Goal: Task Accomplishment & Management: Complete application form

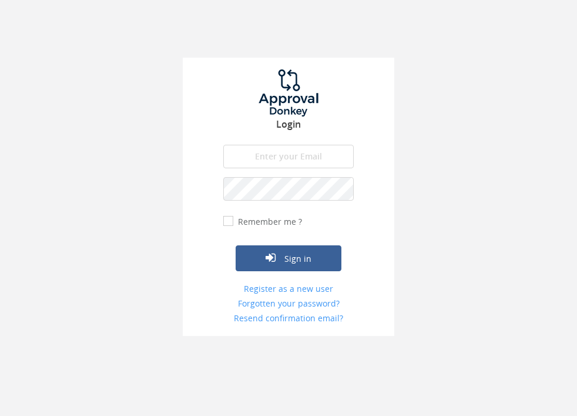
click at [343, 153] on input "email" at bounding box center [288, 157] width 131 height 24
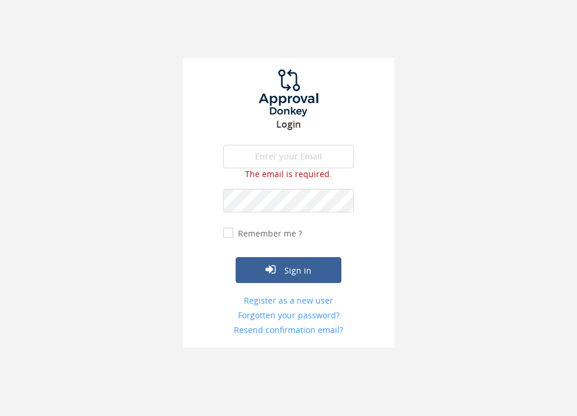
click at [415, 152] on div "Login The email is required. Invalid email address. The password is required. T…" at bounding box center [288, 173] width 577 height 347
click at [322, 299] on link "Register as a new user" at bounding box center [288, 301] width 131 height 12
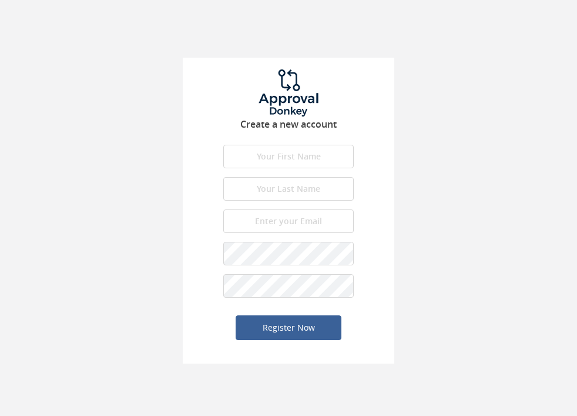
click at [342, 162] on input "text" at bounding box center [288, 157] width 131 height 24
click at [316, 159] on input "text" at bounding box center [288, 157] width 131 height 24
type input "TI"
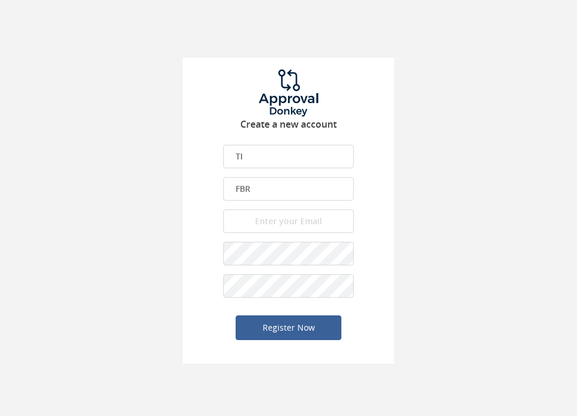
type input "FBR"
click at [305, 222] on input "email" at bounding box center [288, 221] width 131 height 24
type input "ti@vinicolathera.com.br"
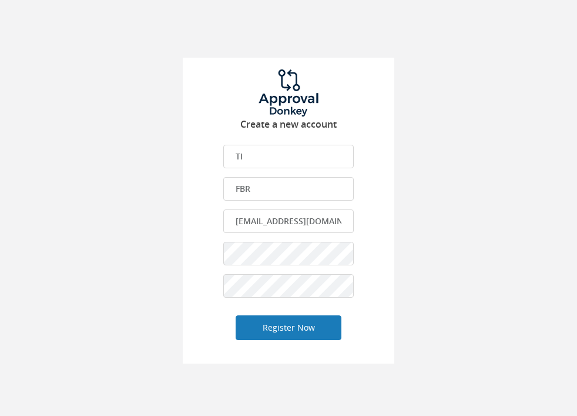
click at [323, 332] on button "Register Now" at bounding box center [289, 327] width 106 height 25
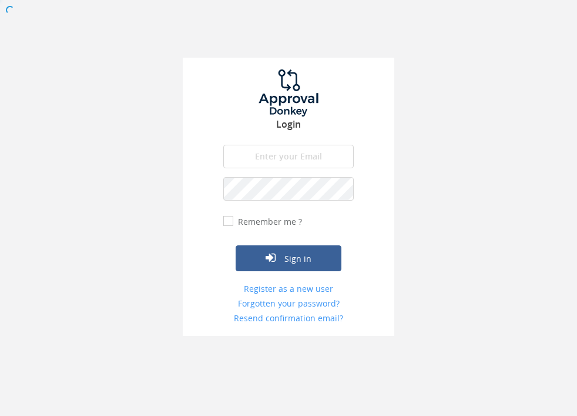
type input "ti@vinicolathera.com.br"
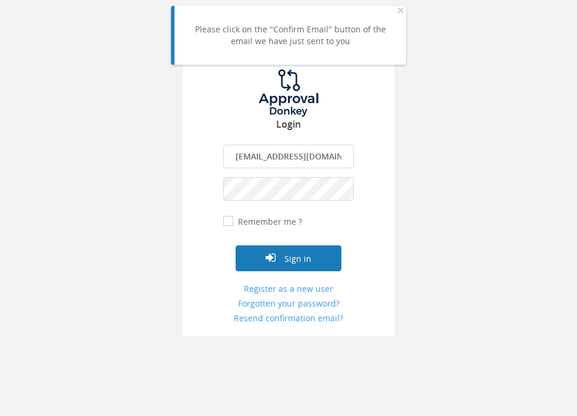
click at [333, 253] on button "Sign in" at bounding box center [289, 258] width 106 height 26
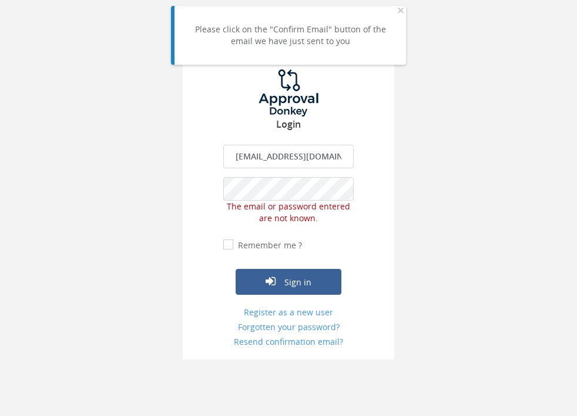
click at [292, 246] on label "Remember me ?" at bounding box center [268, 245] width 67 height 12
click at [231, 246] on input "Remember me ?" at bounding box center [227, 245] width 8 height 8
checkbox input "true"
click at [304, 272] on button "Sign in" at bounding box center [289, 282] width 106 height 26
click at [322, 270] on button "Sign in" at bounding box center [289, 282] width 106 height 26
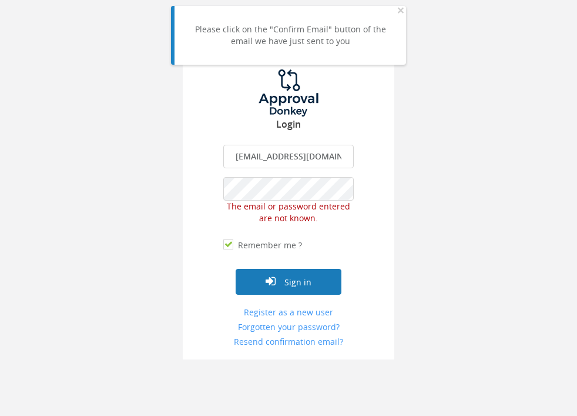
click at [322, 0] on div at bounding box center [288, 0] width 577 height 0
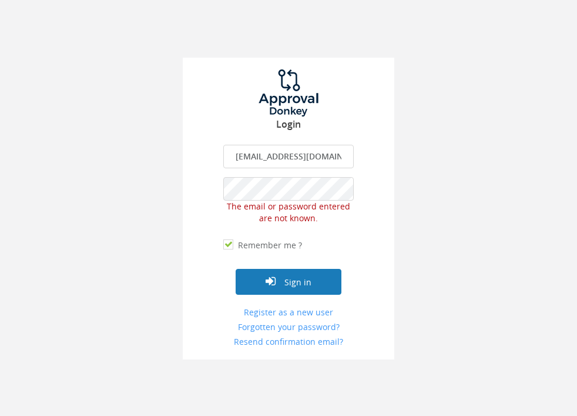
click at [307, 276] on button "Sign in" at bounding box center [289, 282] width 106 height 26
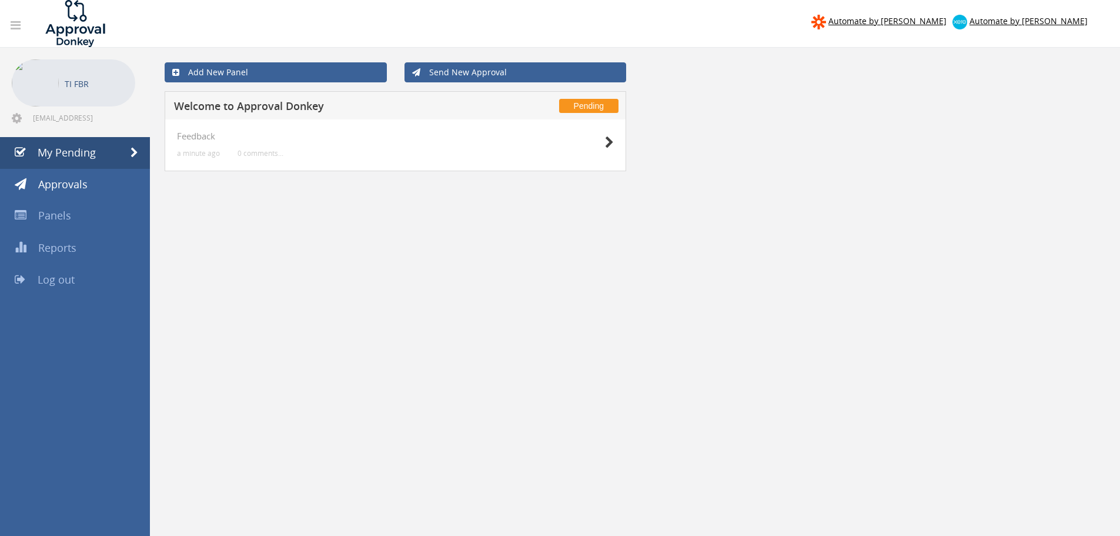
click at [24, 30] on link at bounding box center [15, 25] width 25 height 23
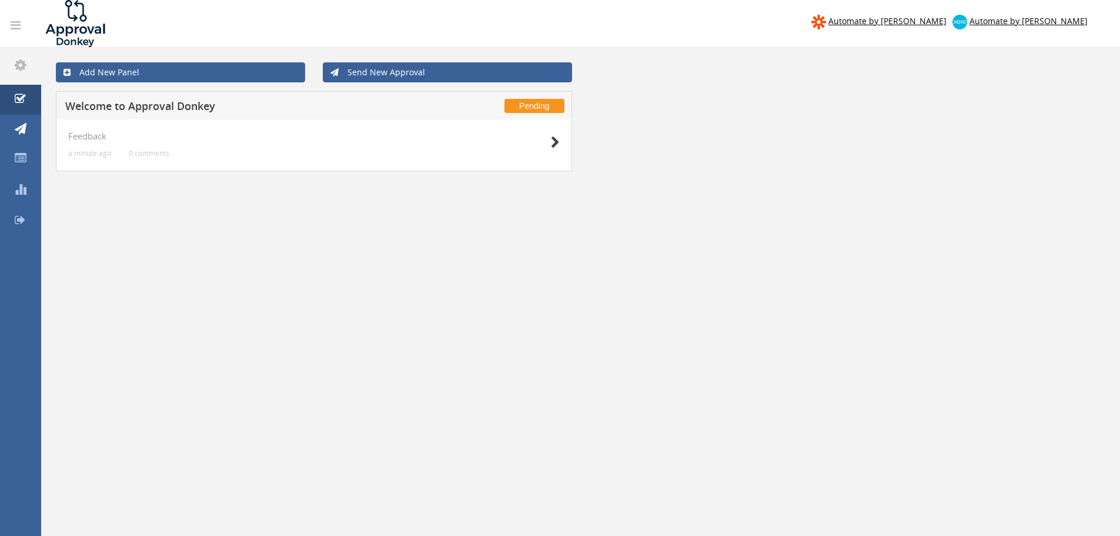
click at [24, 30] on link at bounding box center [15, 25] width 25 height 23
click at [79, 27] on img at bounding box center [75, 23] width 88 height 47
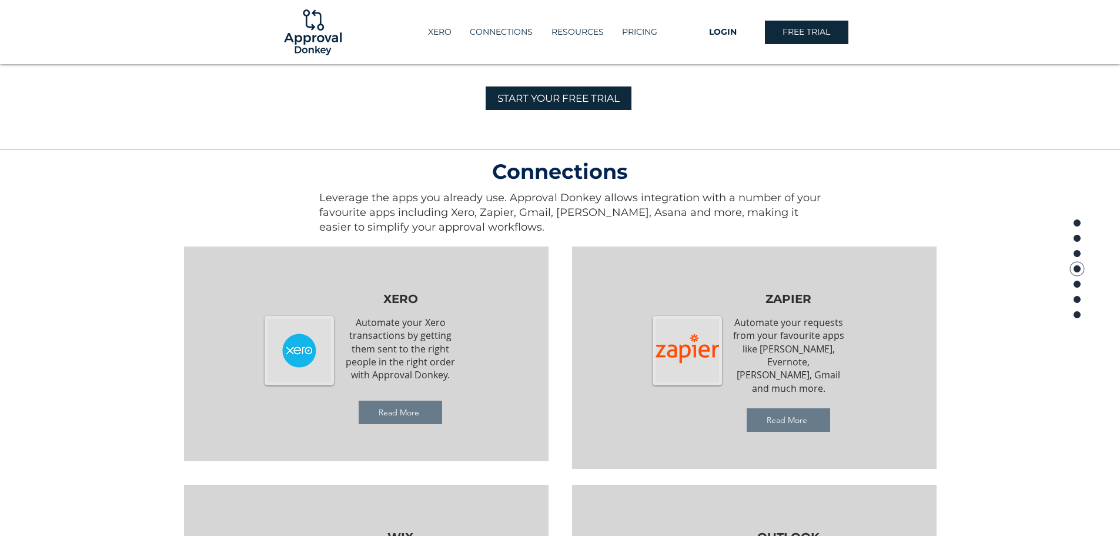
scroll to position [1013, 0]
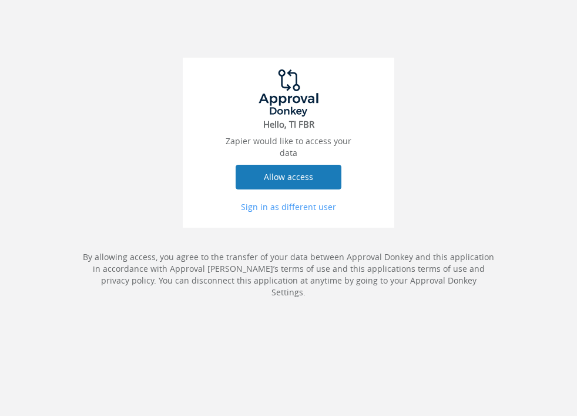
click at [333, 179] on button "Allow access" at bounding box center [289, 177] width 106 height 25
click at [333, 0] on div at bounding box center [288, 0] width 577 height 0
click at [301, 175] on button "Allow access" at bounding box center [289, 177] width 106 height 25
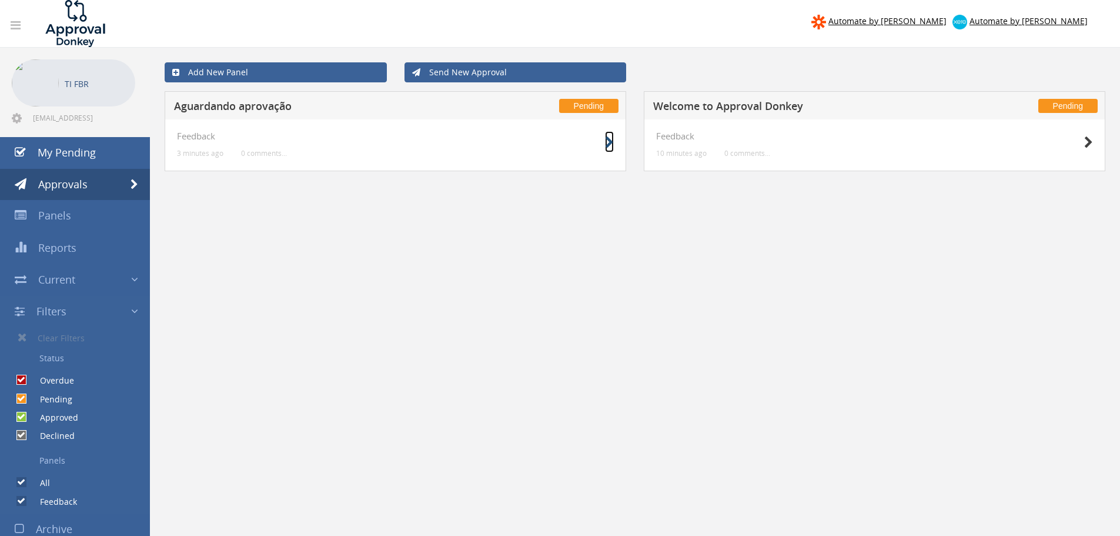
click at [612, 144] on icon at bounding box center [609, 142] width 9 height 12
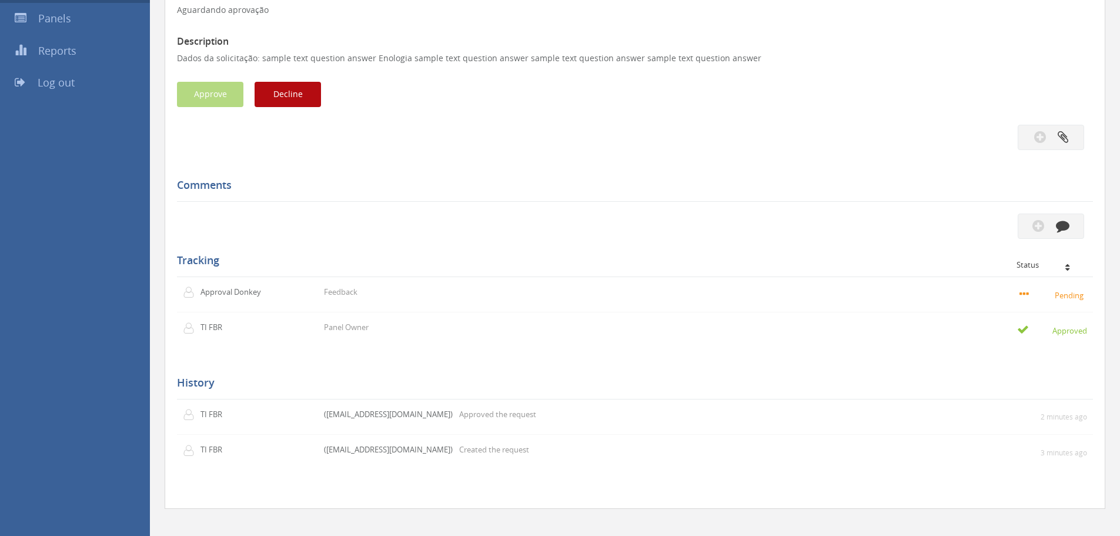
scroll to position [208, 0]
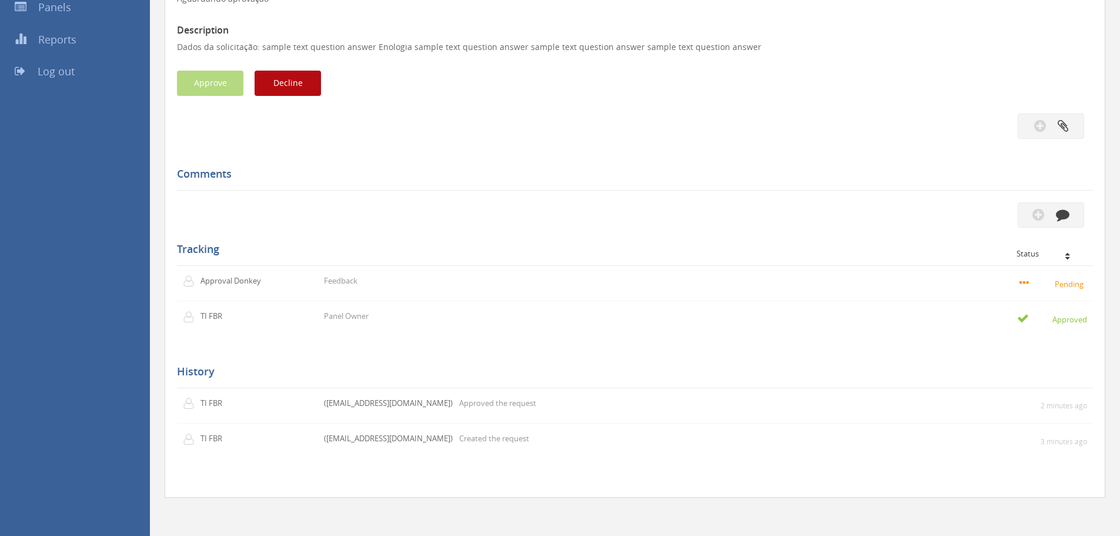
click at [11, 133] on div "Automate by Zapier Automate by Xero TI FBR ti@vinicolathera.com.br" at bounding box center [560, 164] width 1120 height 744
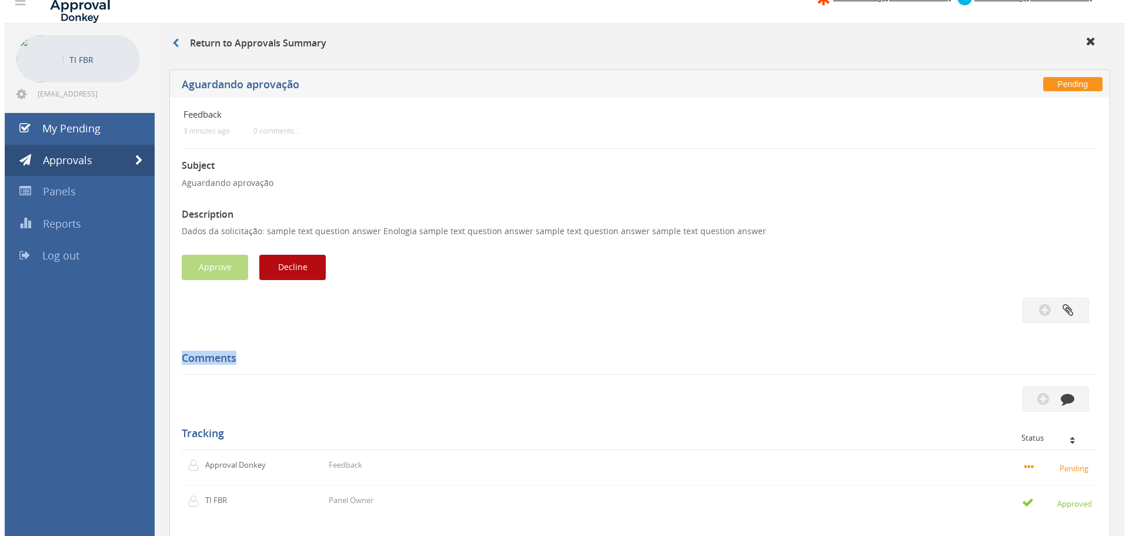
scroll to position [0, 0]
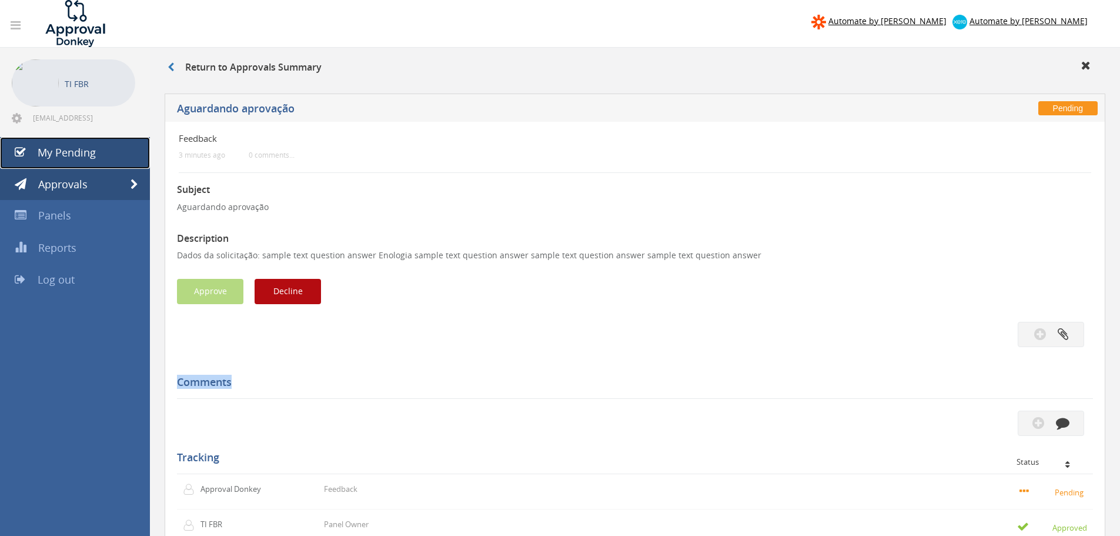
click at [81, 152] on span "My Pending" at bounding box center [67, 152] width 58 height 14
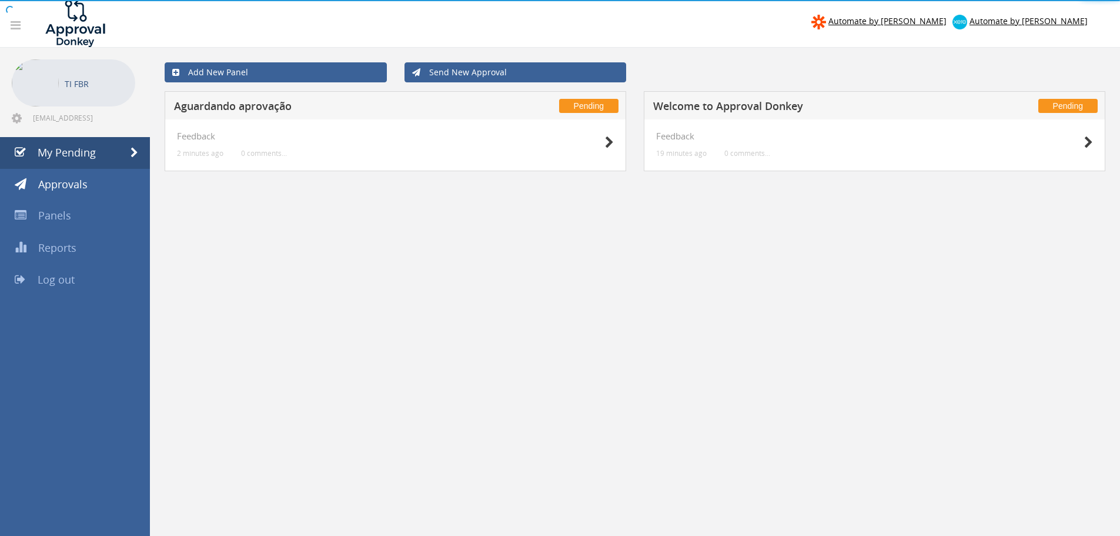
click at [245, 71] on link "Add New Panel" at bounding box center [276, 72] width 222 height 20
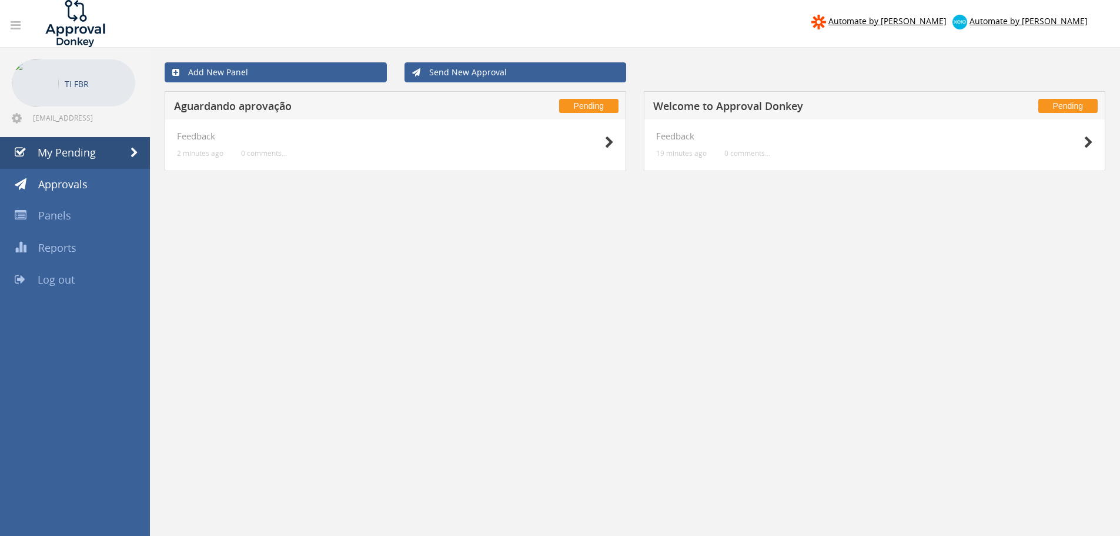
click at [245, 71] on div at bounding box center [560, 268] width 1120 height 536
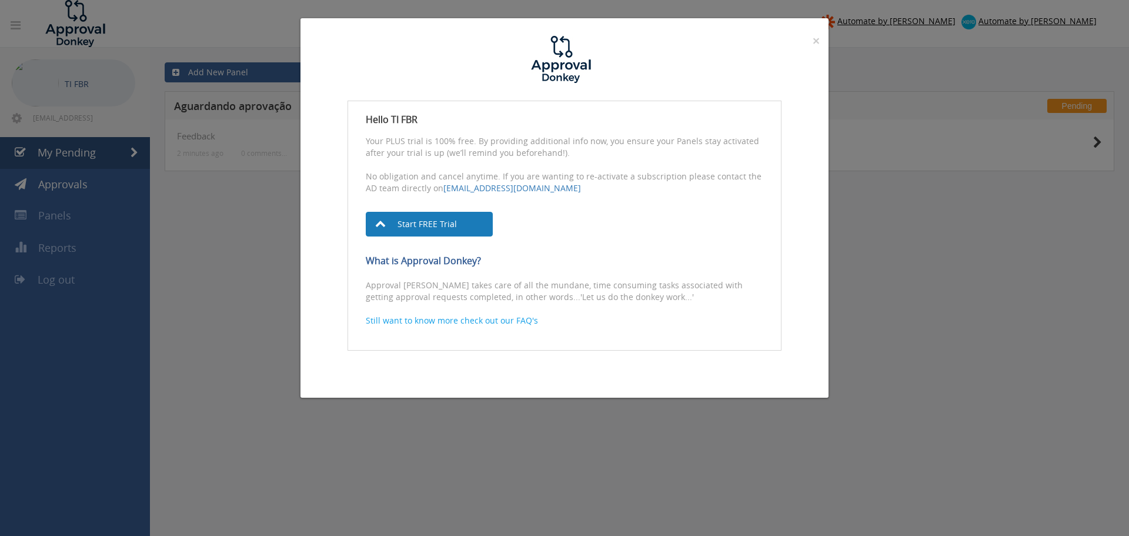
click at [484, 229] on link "Start FREE Trial" at bounding box center [429, 224] width 127 height 25
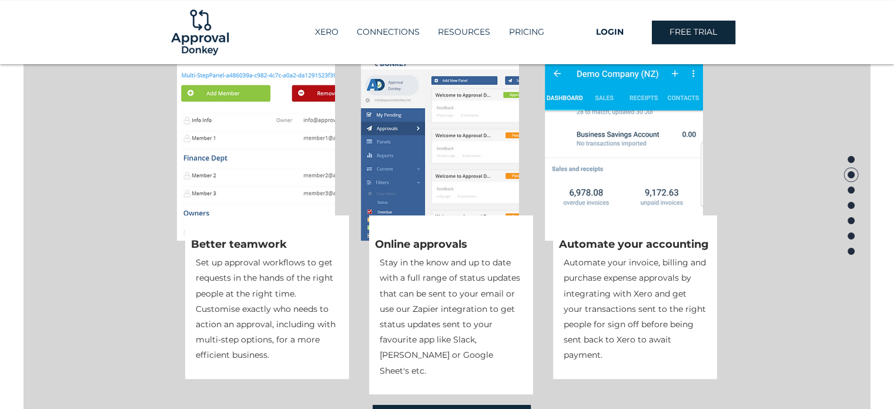
scroll to position [412, 0]
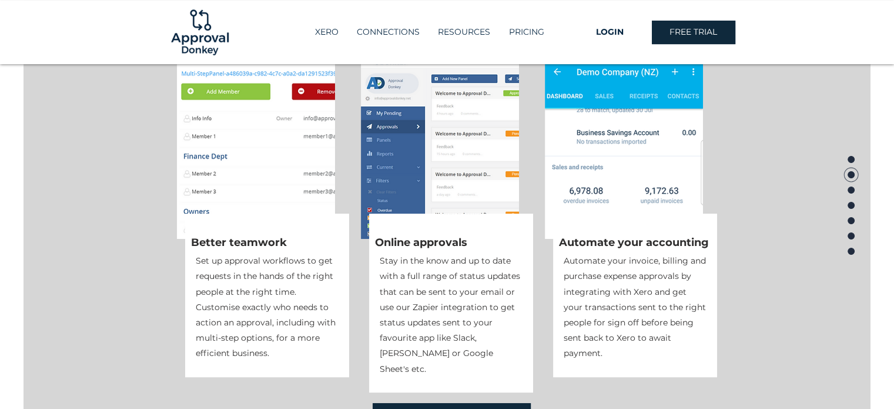
click at [870, 98] on div at bounding box center [447, 222] width 894 height 488
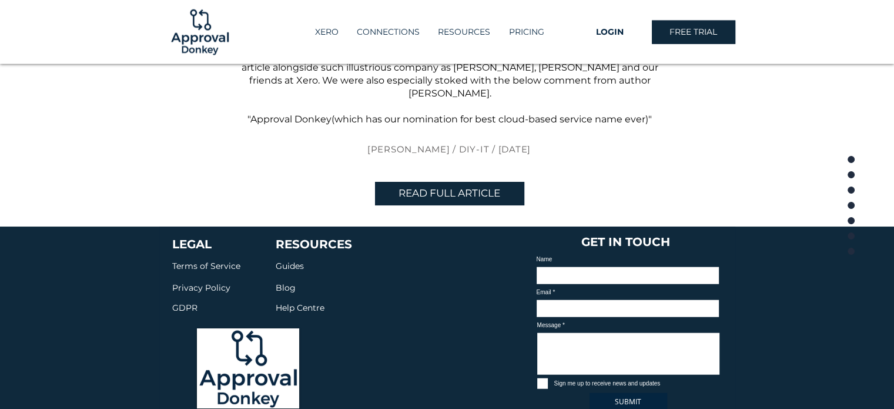
scroll to position [2812, 0]
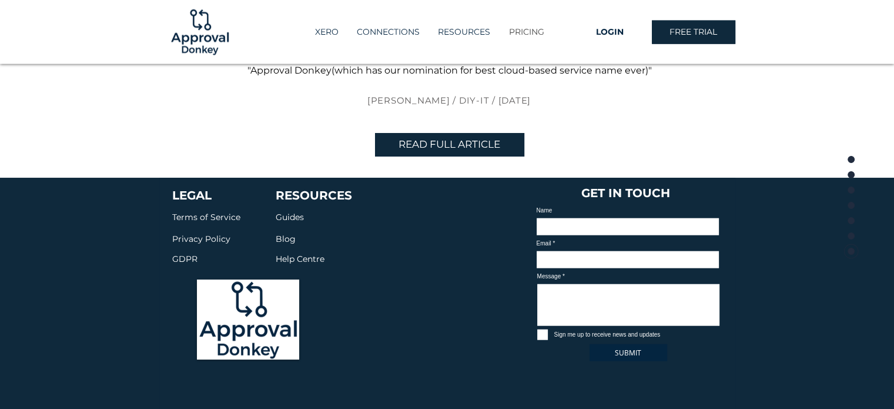
click at [524, 36] on p "PRICING" at bounding box center [526, 31] width 47 height 19
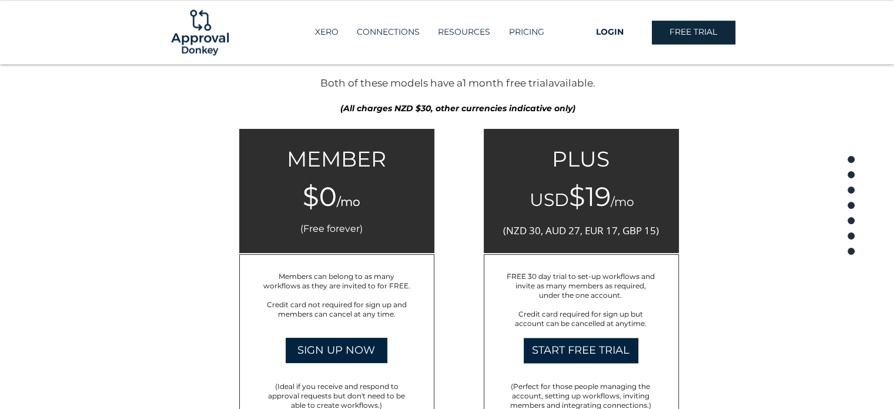
scroll to position [1834, 0]
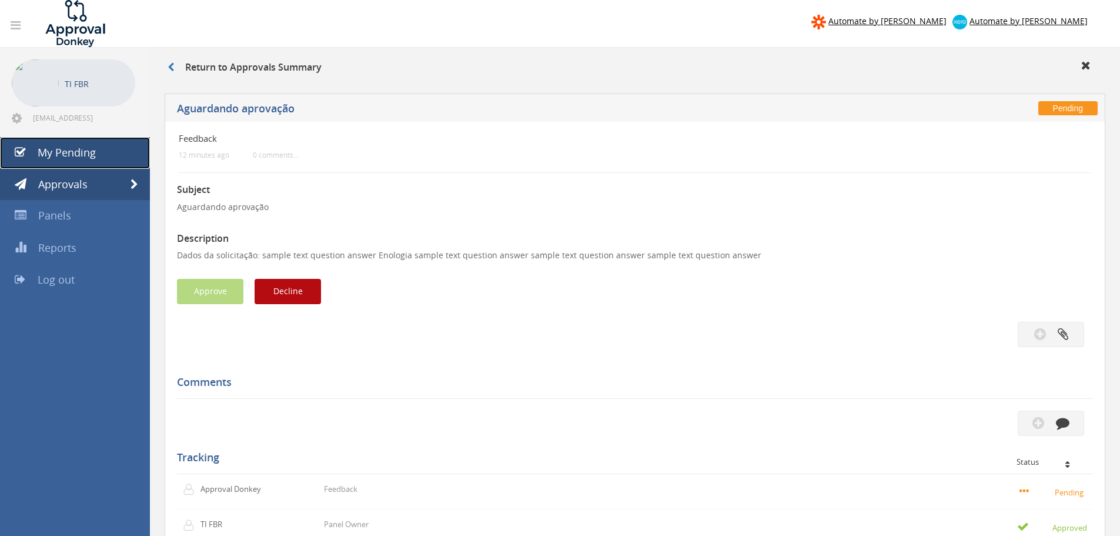
click at [113, 158] on link "My Pending" at bounding box center [75, 153] width 150 height 32
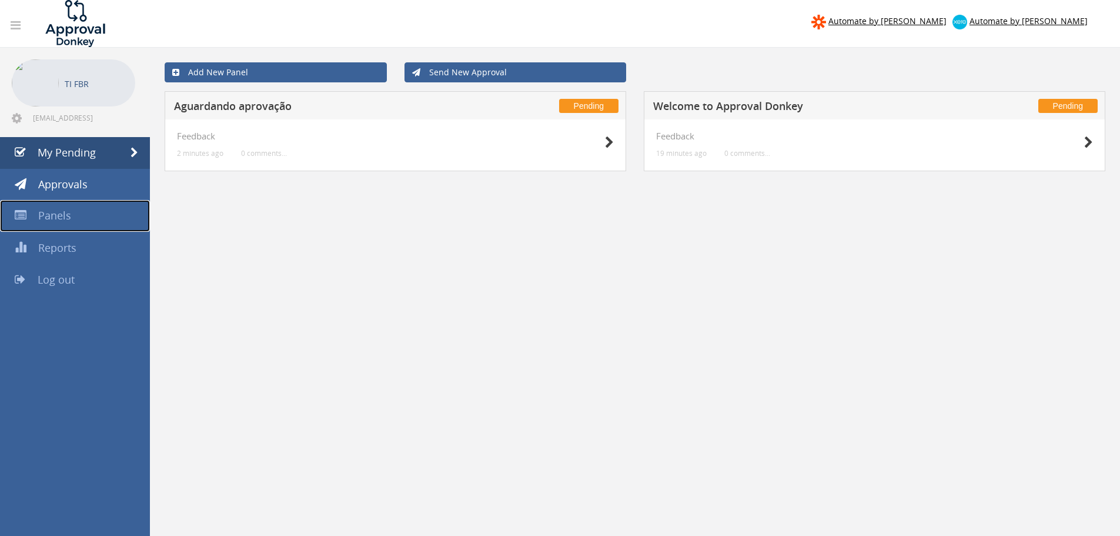
click at [88, 209] on link "Panels" at bounding box center [75, 216] width 150 height 32
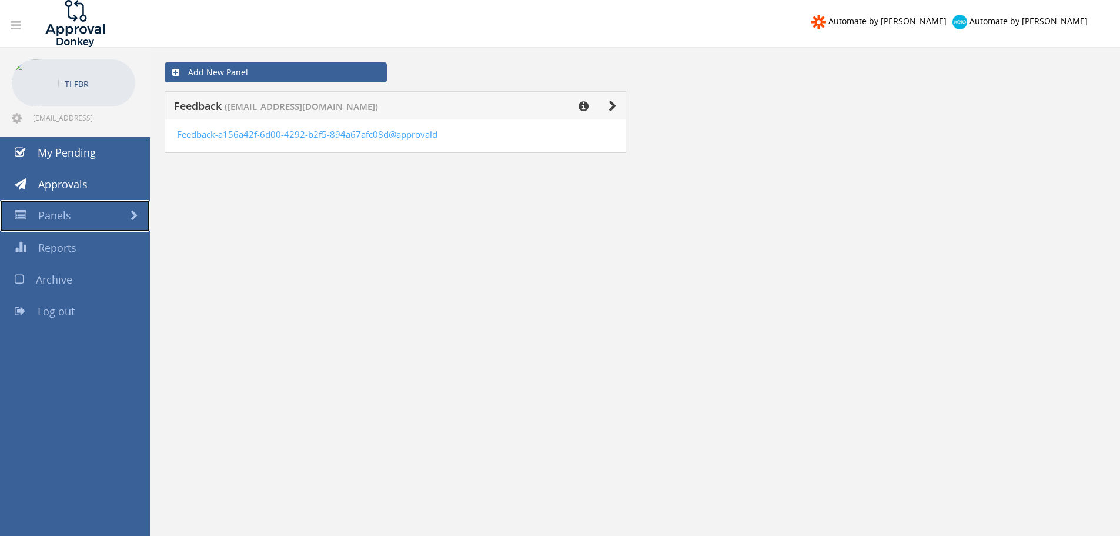
click at [94, 219] on link "Panels" at bounding box center [75, 216] width 150 height 32
click at [88, 246] on link "Reports" at bounding box center [75, 248] width 150 height 32
click at [88, 0] on div at bounding box center [560, 0] width 1120 height 0
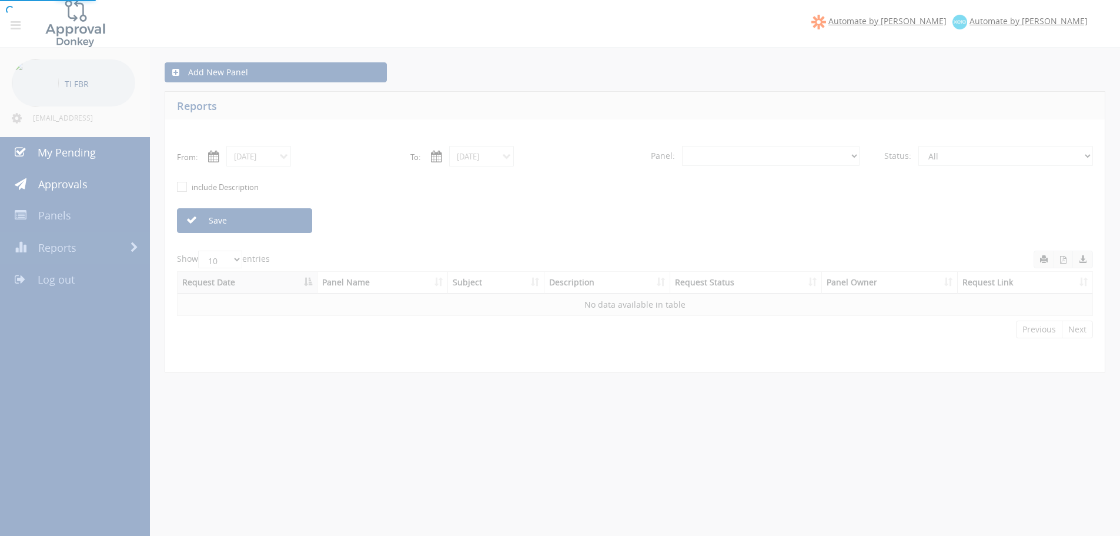
select select "number:0"
